Goal: Task Accomplishment & Management: Manage account settings

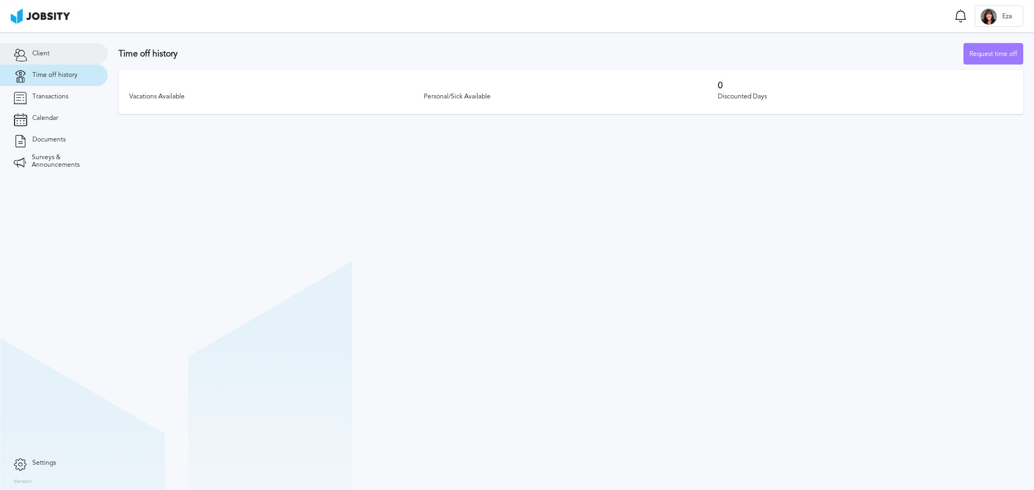
click at [44, 52] on span "Client" at bounding box center [40, 54] width 17 height 8
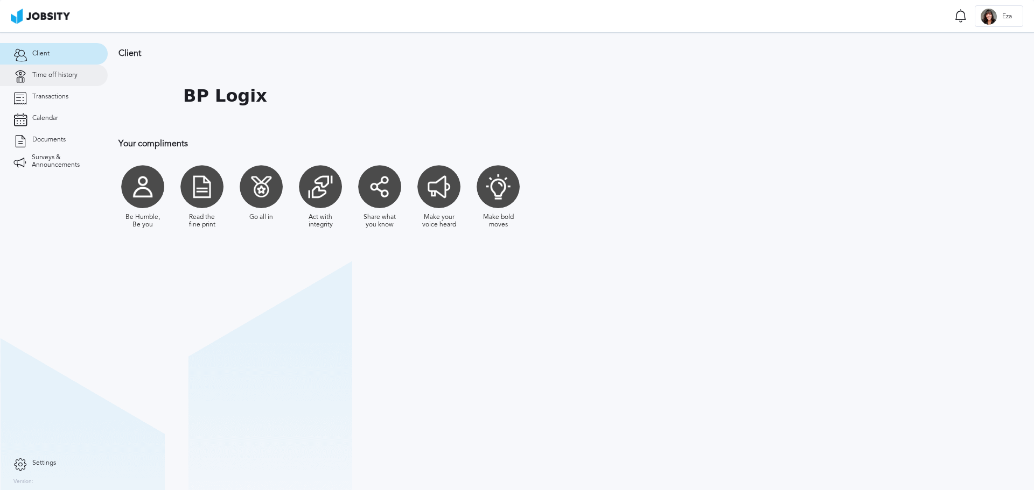
click at [80, 82] on link "Time off history" at bounding box center [54, 76] width 108 height 22
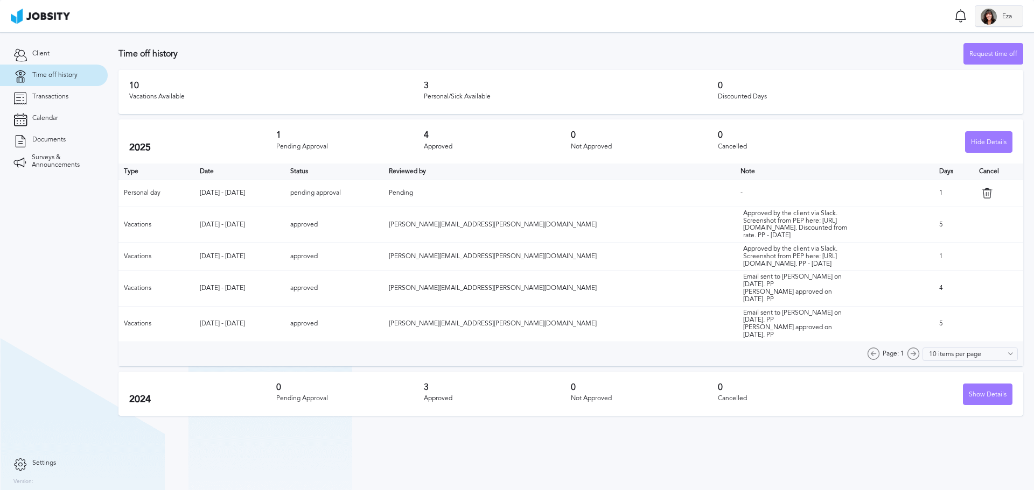
click at [990, 15] on div at bounding box center [988, 17] width 16 height 16
click at [89, 316] on div "Log Out" at bounding box center [517, 245] width 1034 height 490
click at [34, 460] on span "Settings" at bounding box center [44, 464] width 24 height 8
